Goal: Find specific page/section: Find specific page/section

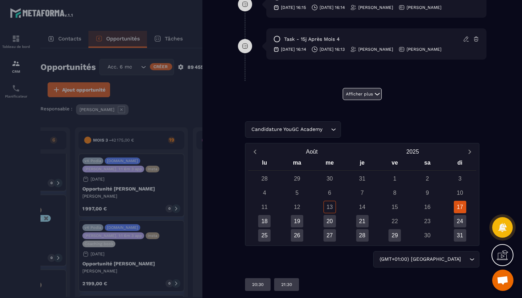
click at [362, 98] on button "Afficher plus" at bounding box center [362, 94] width 39 height 12
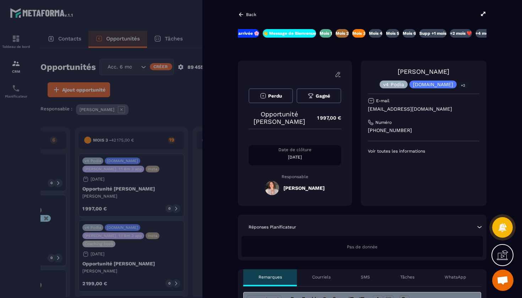
click at [242, 14] on icon at bounding box center [241, 14] width 6 height 6
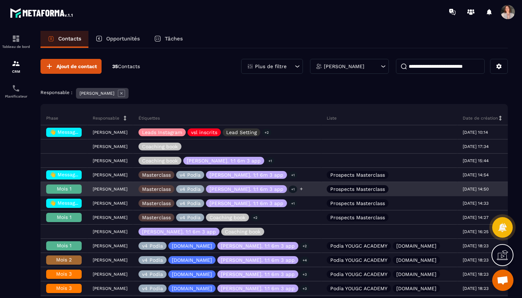
scroll to position [0, 329]
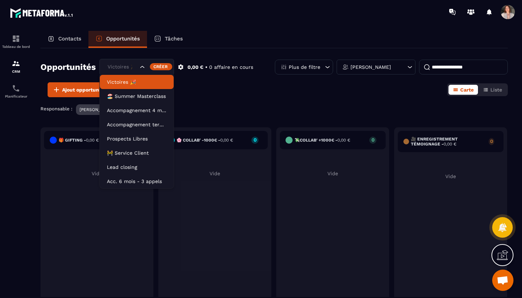
click at [131, 67] on div "Victoires 🎉" at bounding box center [122, 67] width 34 height 8
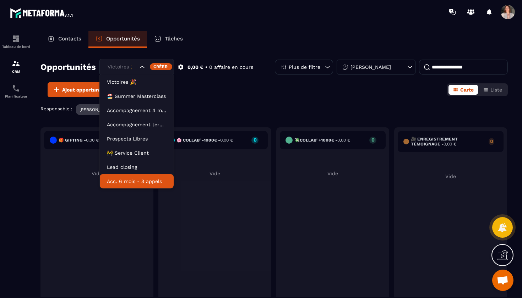
click at [143, 182] on p "Acc. 6 mois - 3 appels" at bounding box center [137, 181] width 60 height 7
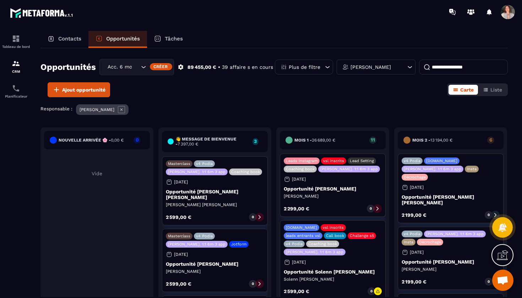
click at [171, 39] on p "Tâches" at bounding box center [174, 38] width 18 height 6
